Goal: Transaction & Acquisition: Subscribe to service/newsletter

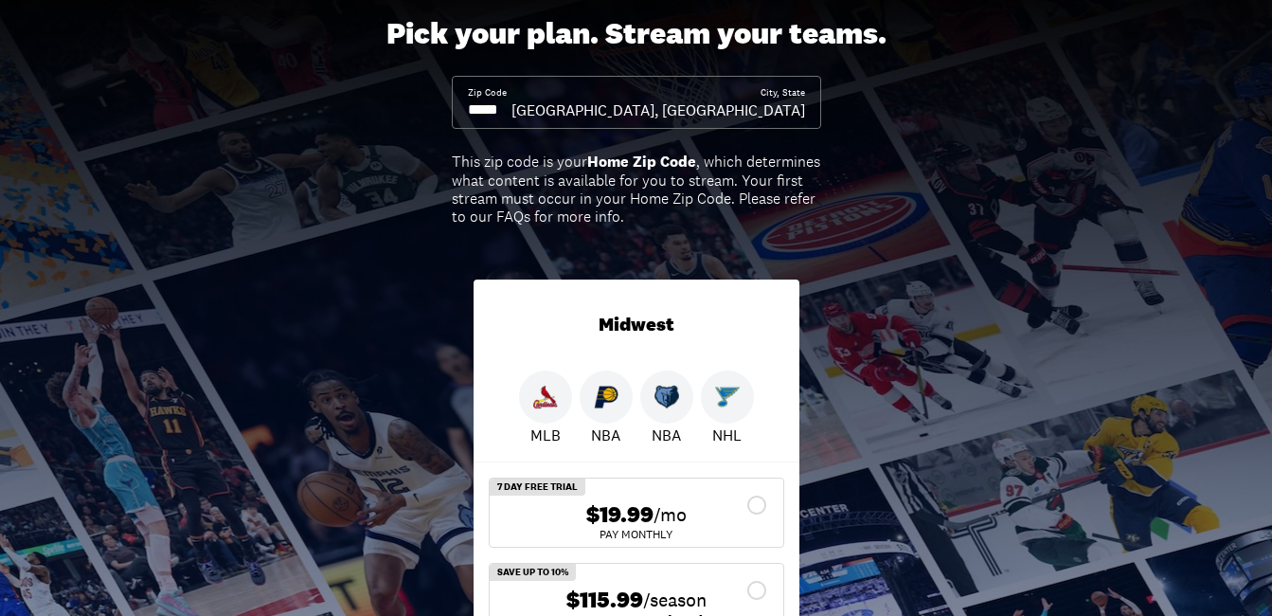
scroll to position [95, 0]
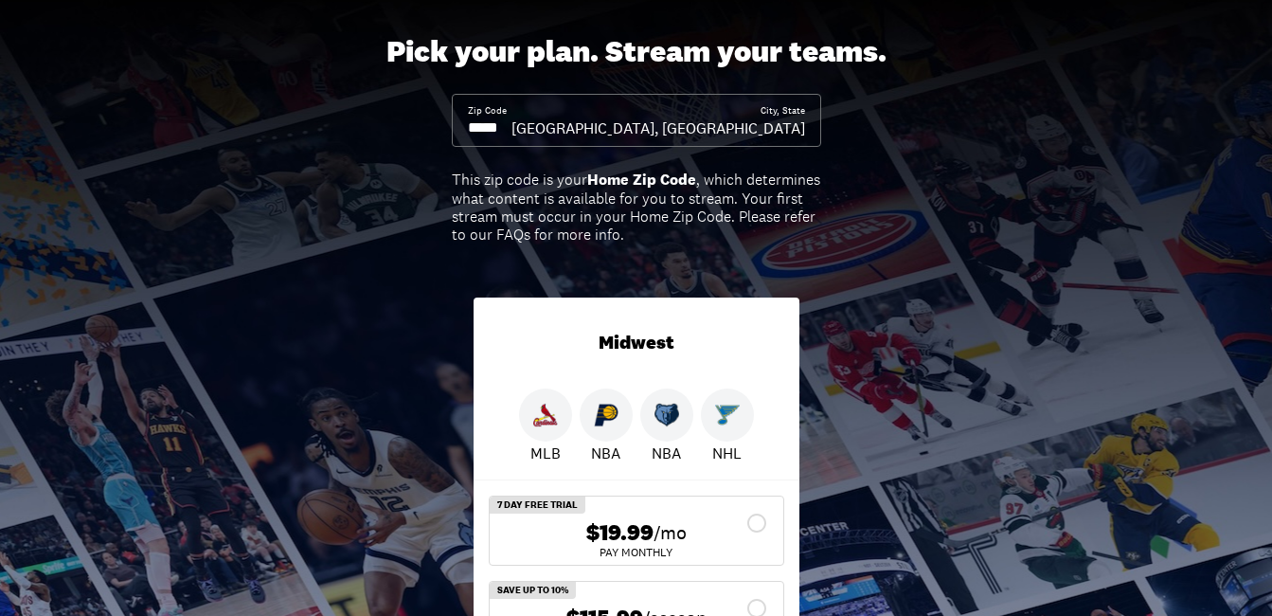
click at [512, 125] on input at bounding box center [490, 127] width 44 height 21
click at [512, 126] on input at bounding box center [490, 127] width 44 height 21
click at [510, 126] on input at bounding box center [490, 127] width 44 height 21
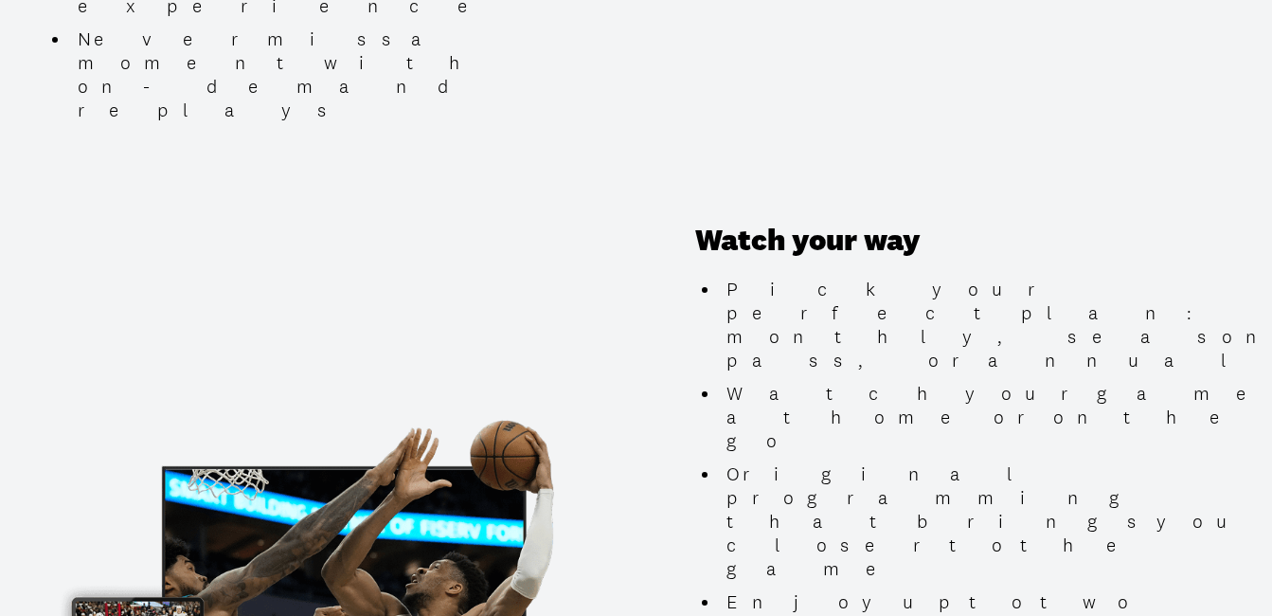
scroll to position [1705, 0]
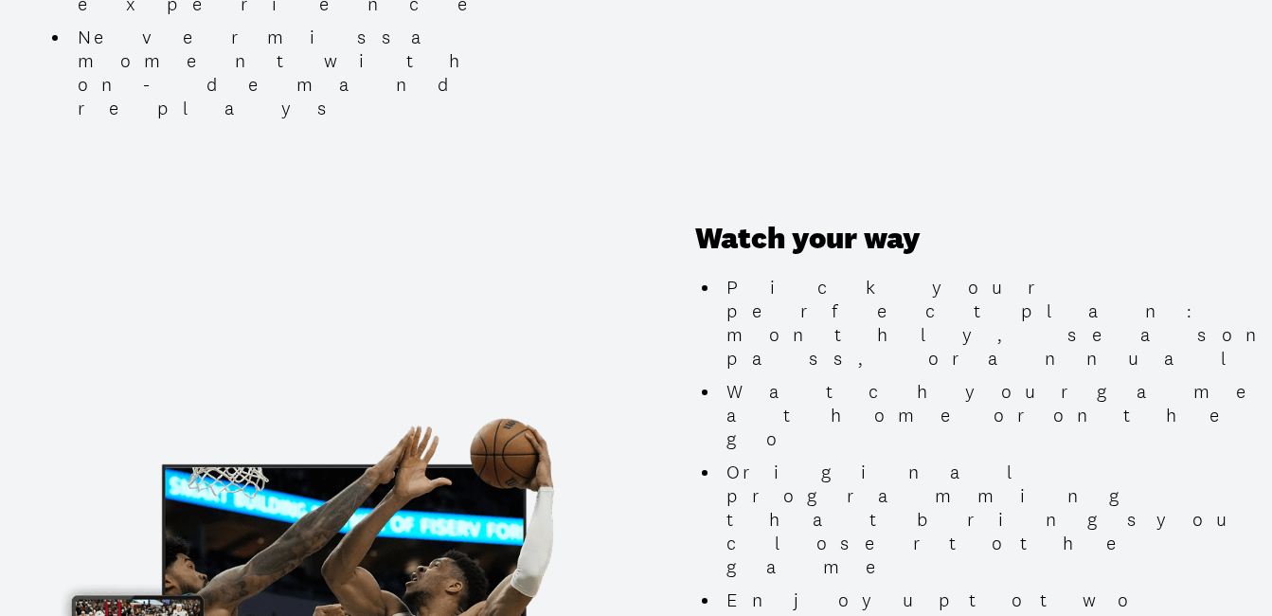
type input "*****"
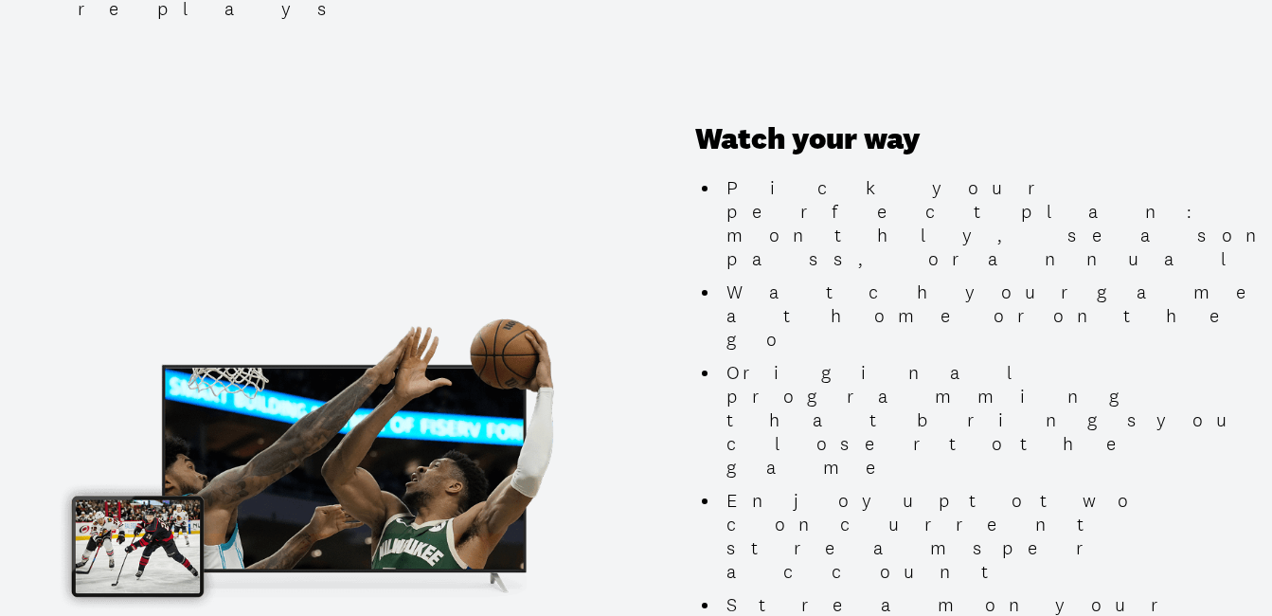
scroll to position [1800, 0]
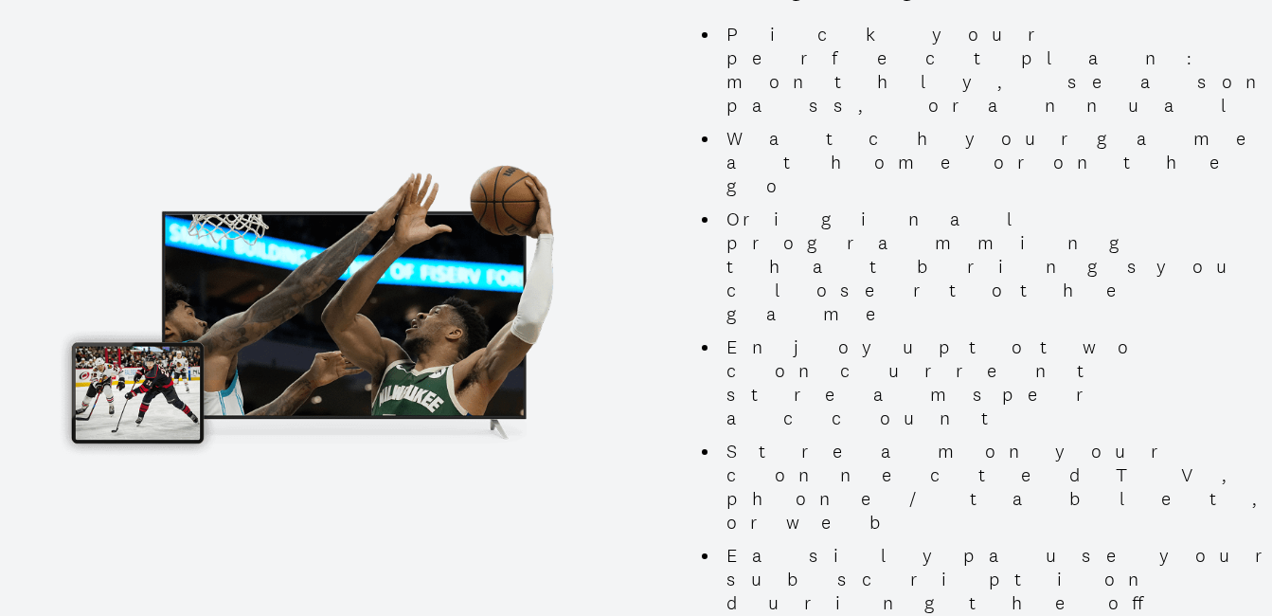
scroll to position [1989, 0]
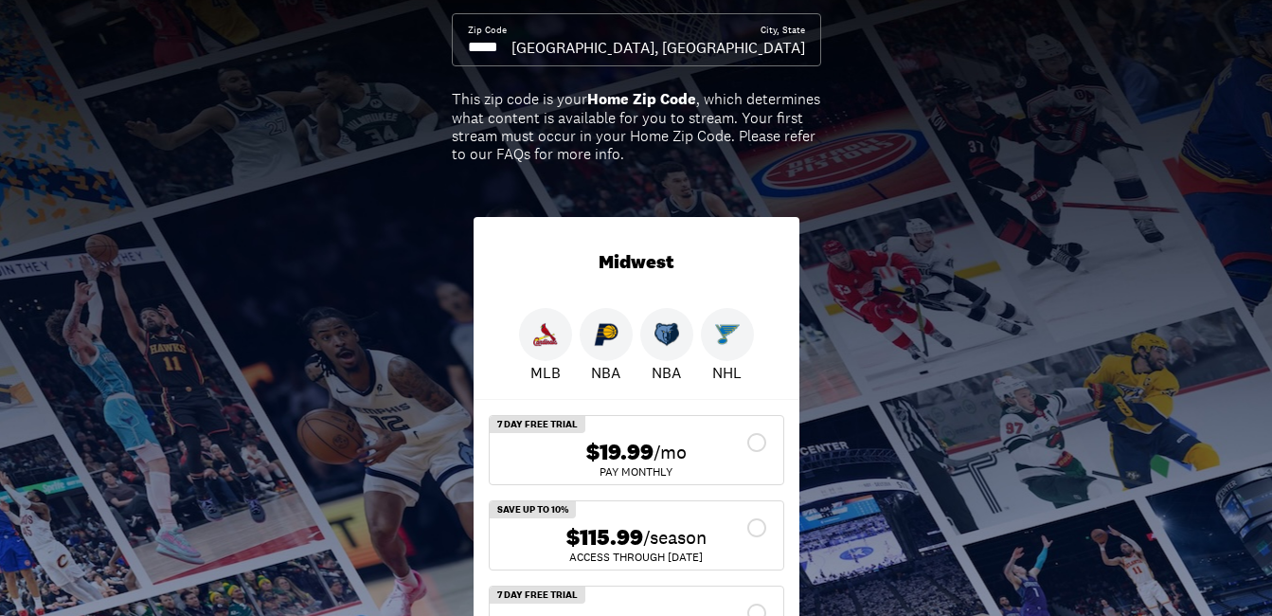
scroll to position [284, 0]
